Goal: Check status: Check status

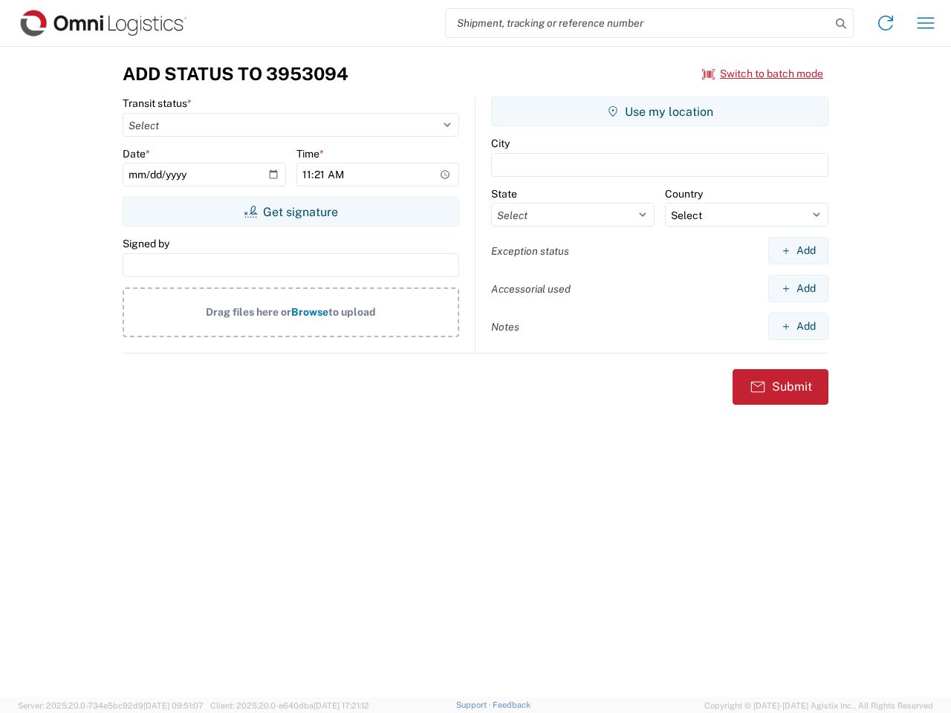
click at [638, 23] on input "search" at bounding box center [638, 23] width 385 height 28
click at [841, 24] on icon at bounding box center [841, 23] width 21 height 21
click at [886, 23] on icon at bounding box center [886, 23] width 24 height 24
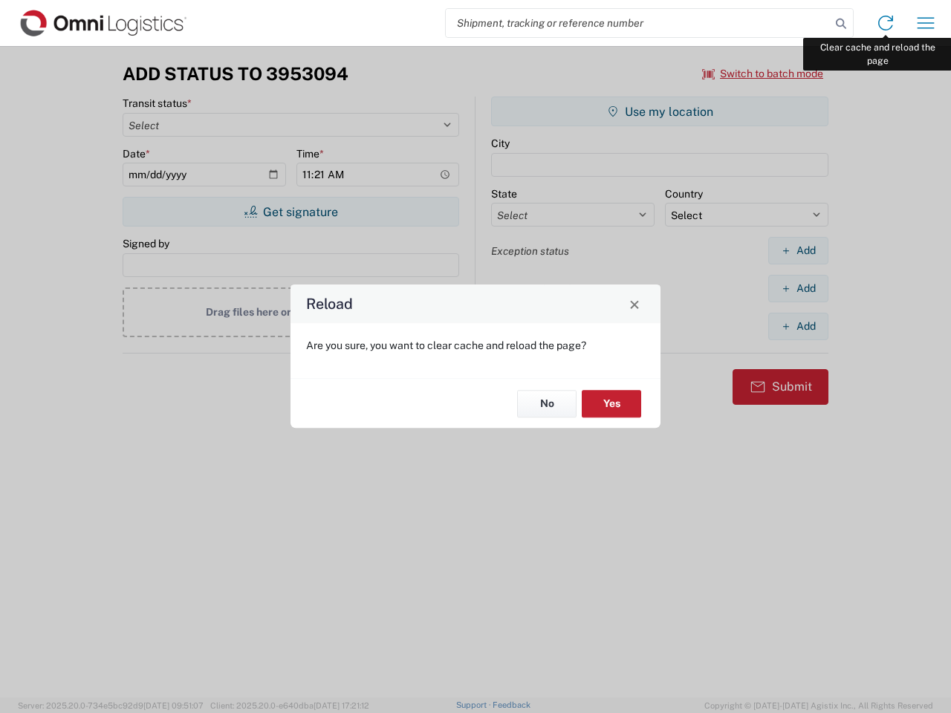
click at [926, 23] on div "Reload Are you sure, you want to clear cache and reload the page? No Yes" at bounding box center [475, 356] width 951 height 713
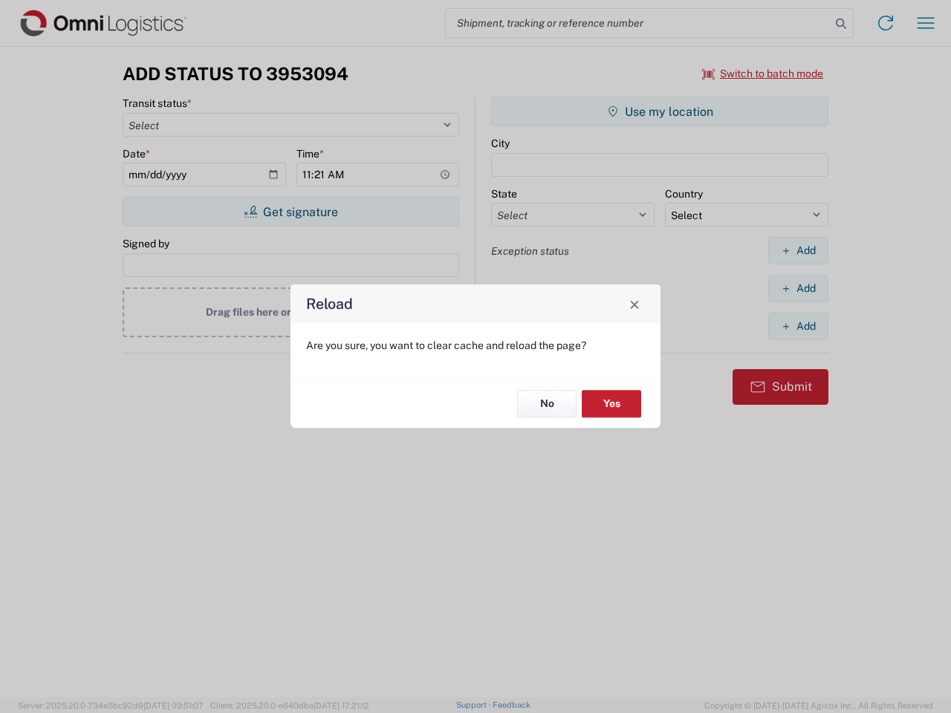
click at [763, 74] on div "Reload Are you sure, you want to clear cache and reload the page? No Yes" at bounding box center [475, 356] width 951 height 713
click at [290, 212] on div "Reload Are you sure, you want to clear cache and reload the page? No Yes" at bounding box center [475, 356] width 951 height 713
click at [660, 111] on div "Reload Are you sure, you want to clear cache and reload the page? No Yes" at bounding box center [475, 356] width 951 height 713
click at [798, 250] on div "Reload Are you sure, you want to clear cache and reload the page? No Yes" at bounding box center [475, 356] width 951 height 713
click at [798, 288] on div "Reload Are you sure, you want to clear cache and reload the page? No Yes" at bounding box center [475, 356] width 951 height 713
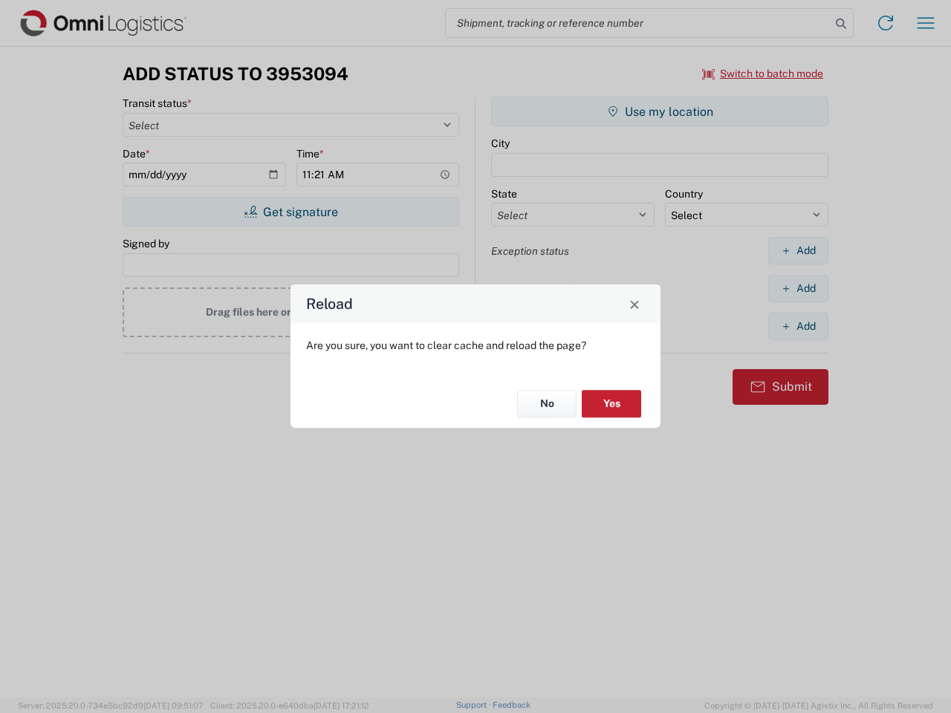
click at [798, 326] on div "Reload Are you sure, you want to clear cache and reload the page? No Yes" at bounding box center [475, 356] width 951 height 713
